Goal: Find specific page/section: Find specific page/section

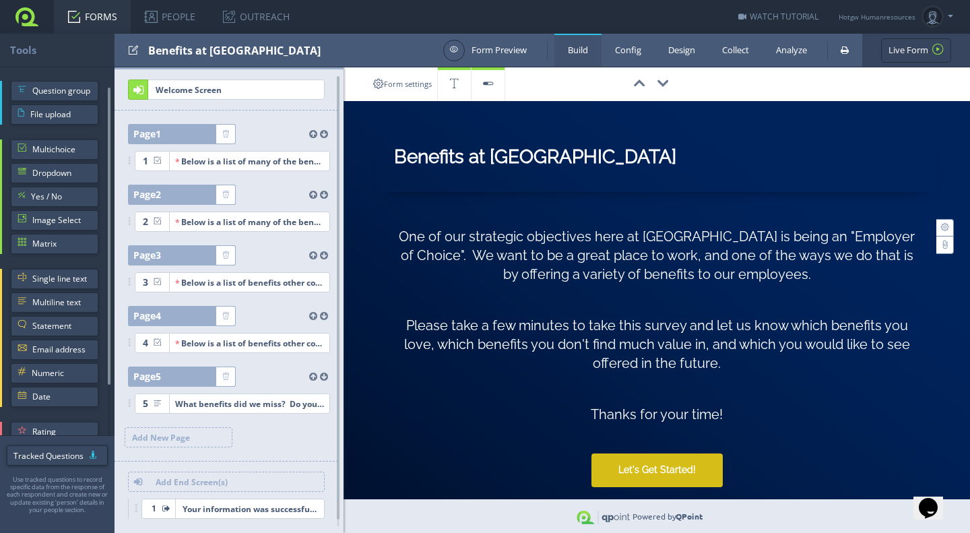
click at [104, 13] on link "FORMS" at bounding box center [92, 17] width 77 height 34
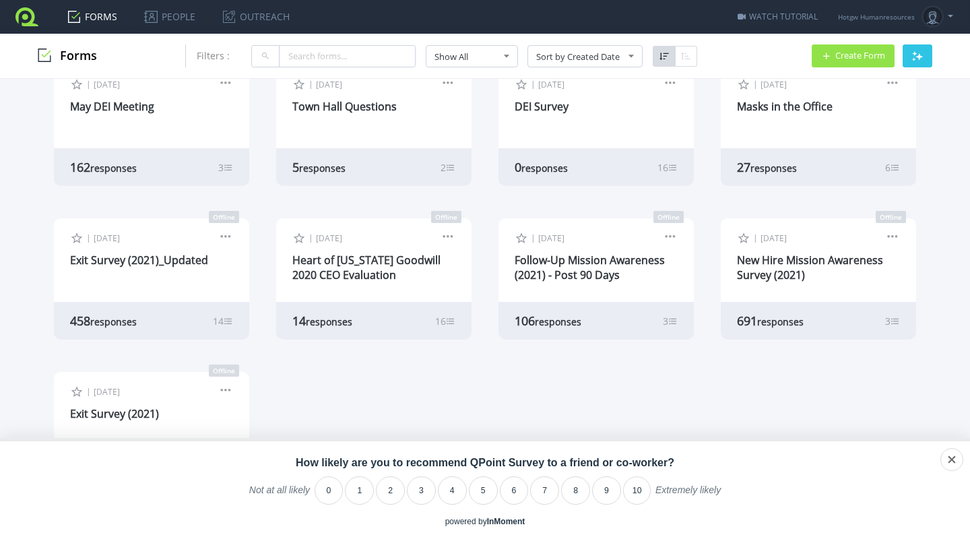
scroll to position [829, 0]
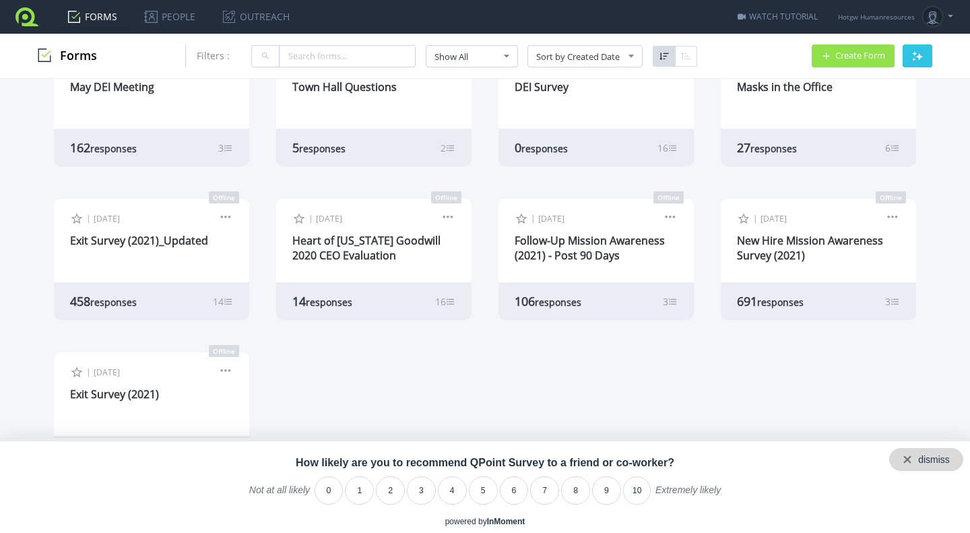
click at [949, 457] on div "dismiss" at bounding box center [934, 459] width 32 height 11
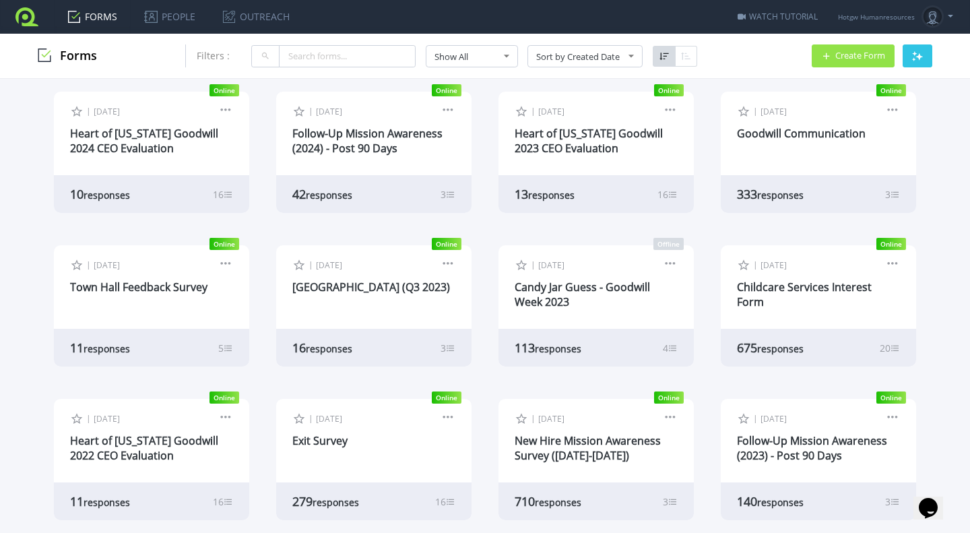
scroll to position [0, 0]
